Goal: Transaction & Acquisition: Purchase product/service

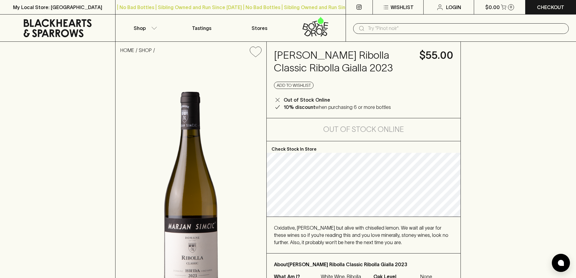
drag, startPoint x: 104, startPoint y: 191, endPoint x: 103, endPoint y: 180, distance: 11.2
click at [104, 190] on div "HOME SHOP Marjan Simcic Ribolla Classic Ribolla Gialla 2023 $55.00 Add to wishl…" at bounding box center [288, 183] width 576 height 282
